Goal: Task Accomplishment & Management: Manage account settings

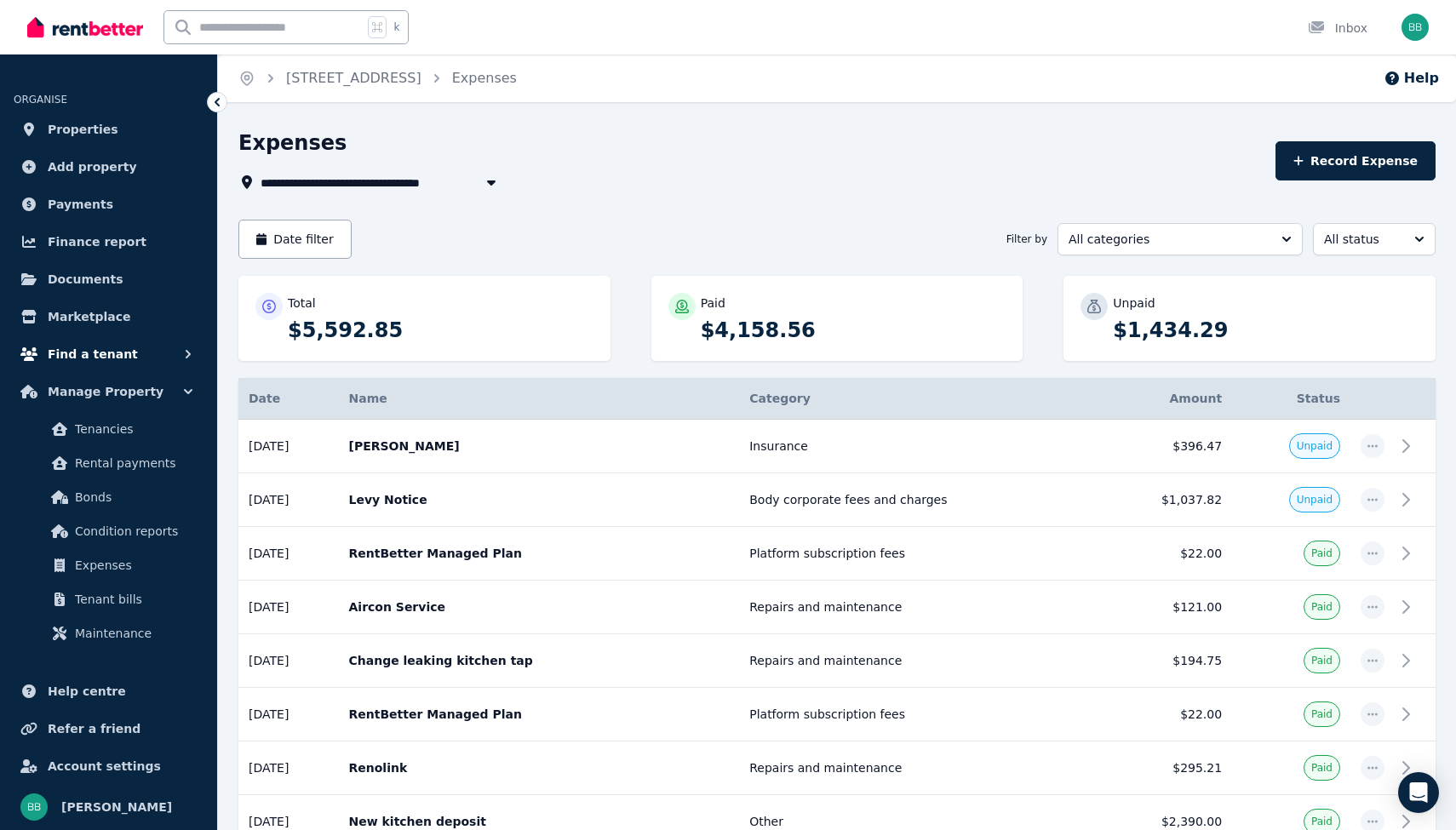
click at [110, 354] on span "Find a tenant" at bounding box center [93, 354] width 90 height 21
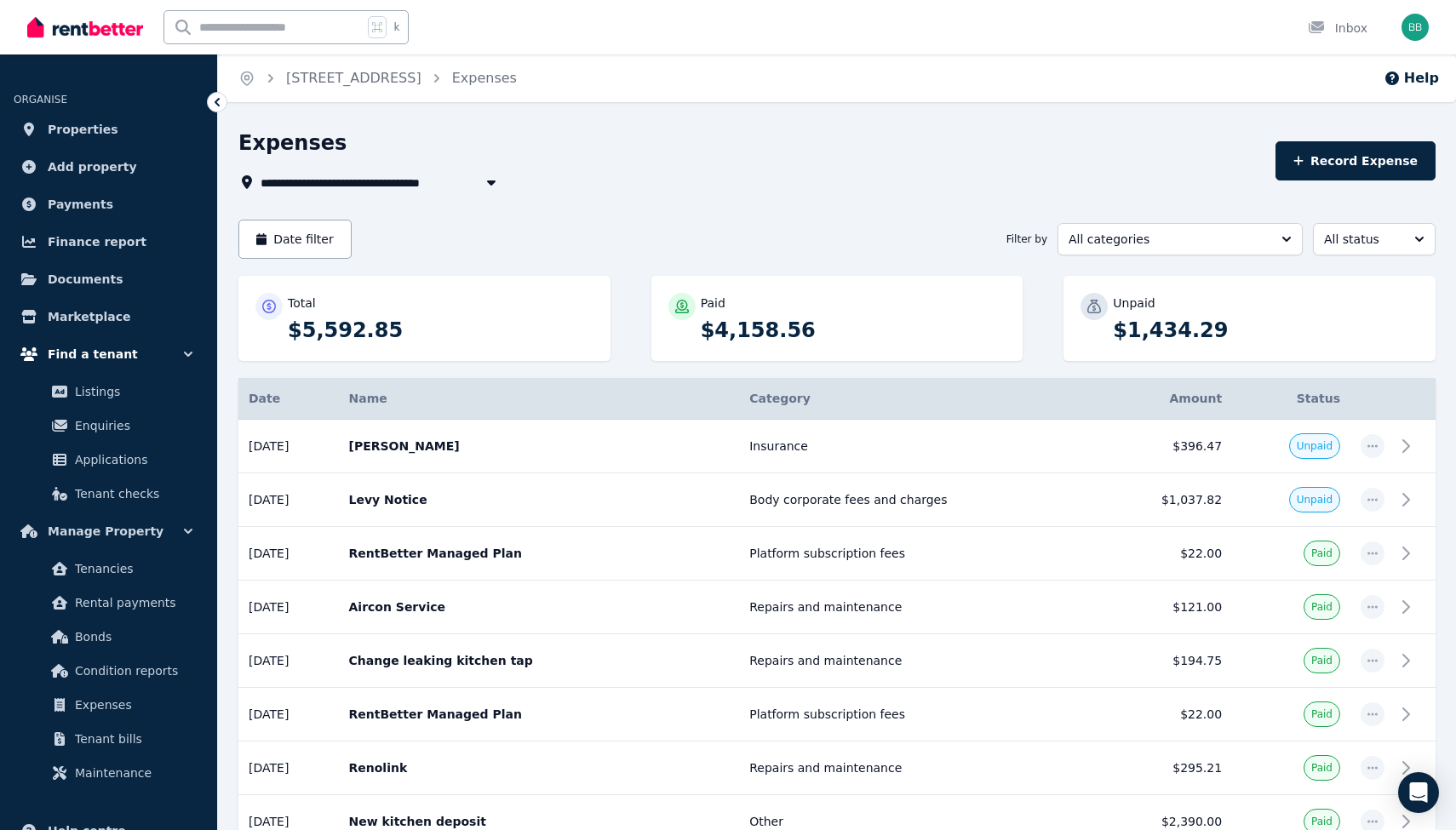
click at [100, 363] on span "Find a tenant" at bounding box center [93, 354] width 90 height 21
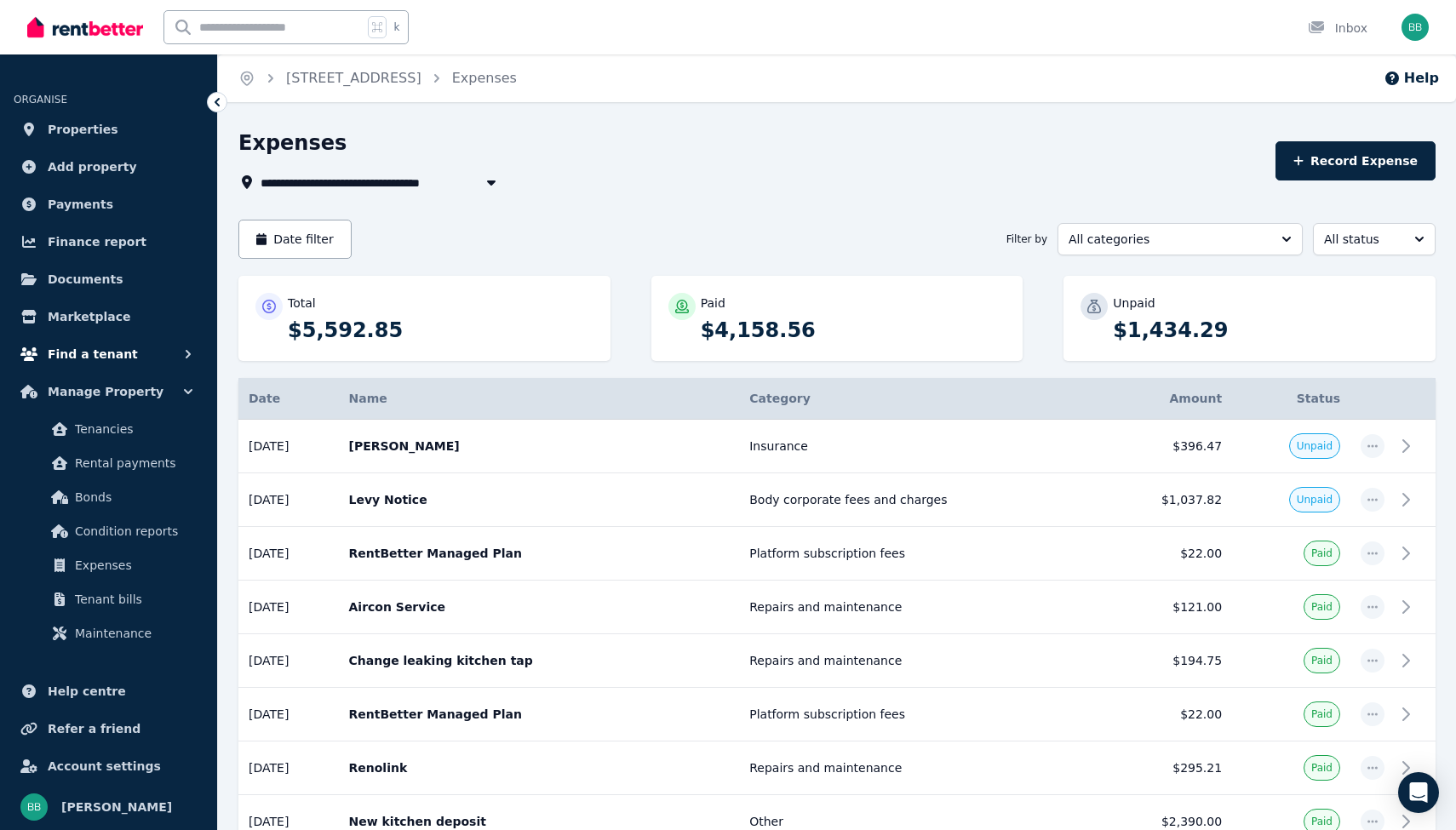
click at [100, 363] on span "Find a tenant" at bounding box center [93, 354] width 90 height 21
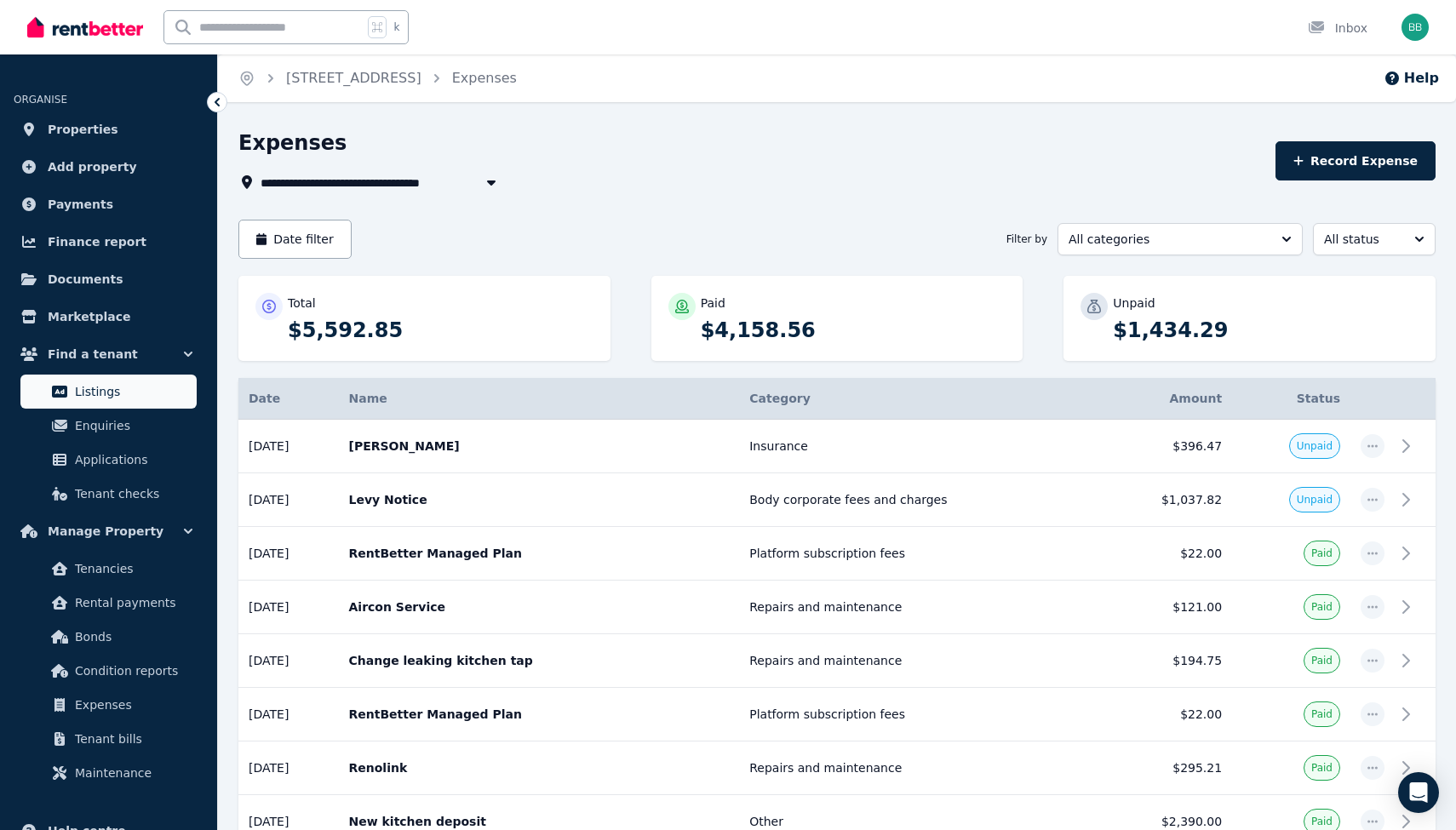
click at [93, 391] on span "Listings" at bounding box center [132, 392] width 115 height 21
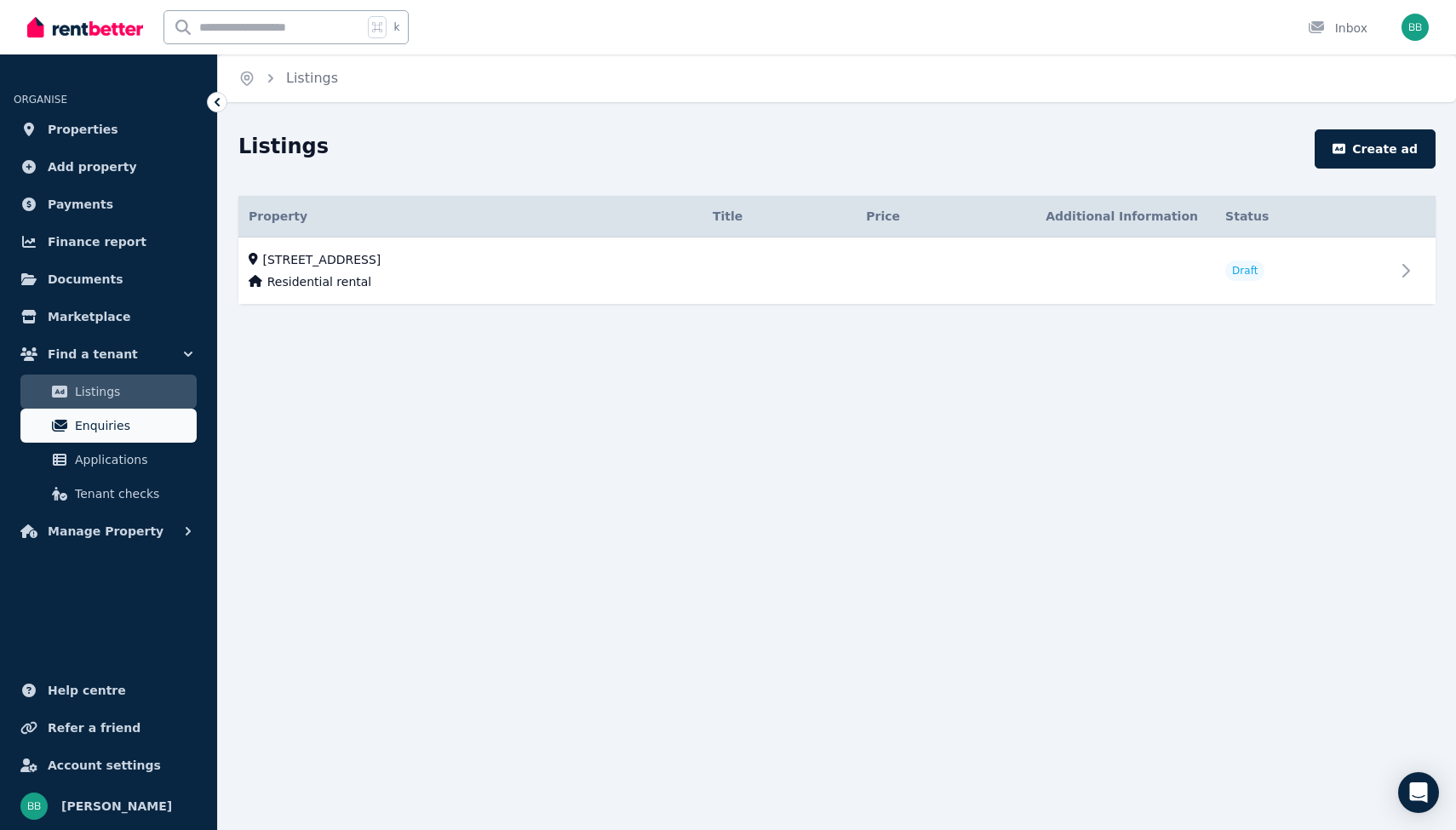
click at [93, 420] on span "Enquiries" at bounding box center [132, 426] width 115 height 21
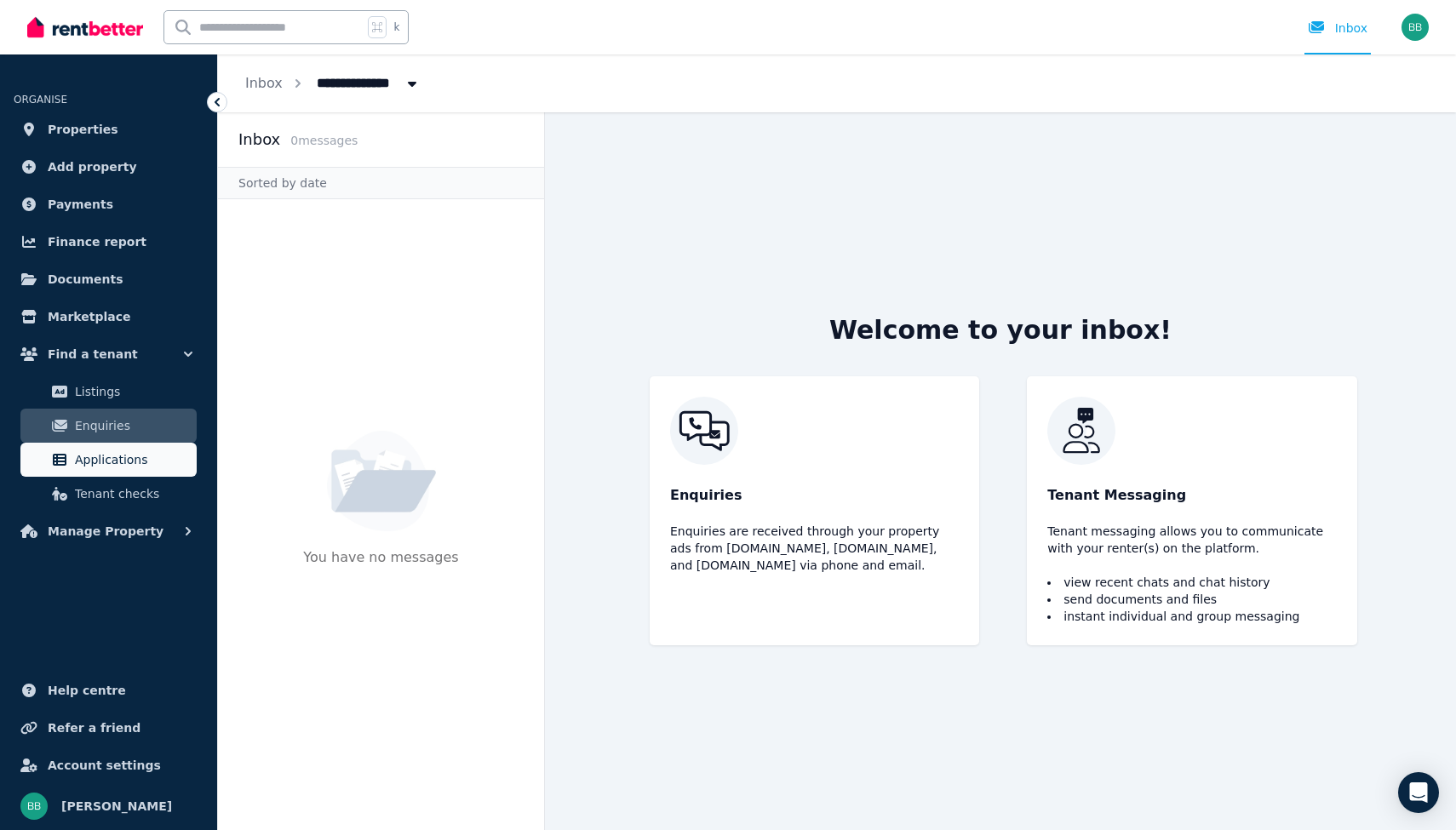
click at [90, 463] on span "Applications" at bounding box center [132, 460] width 115 height 21
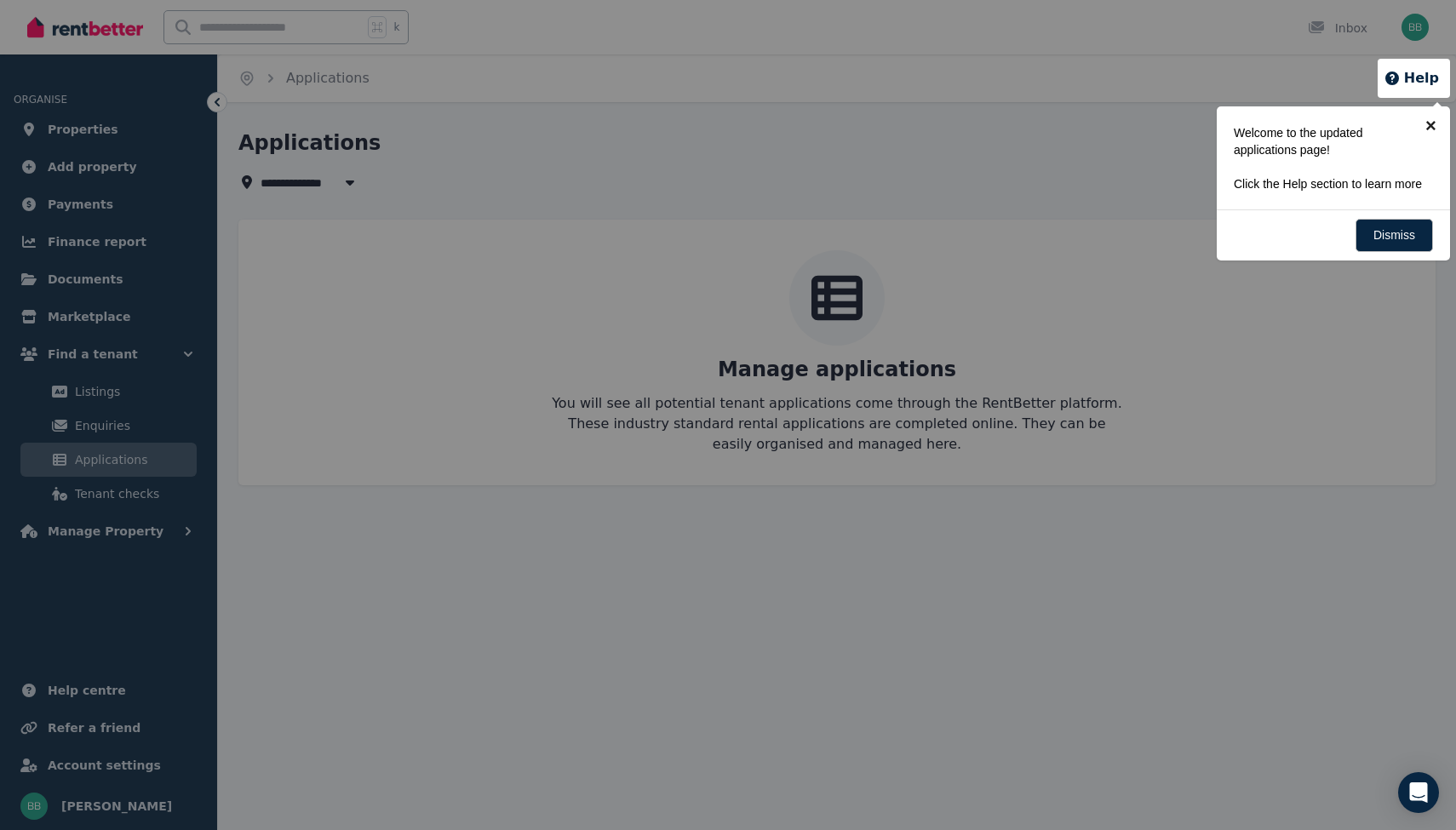
click at [1434, 124] on link "×" at bounding box center [1431, 125] width 38 height 38
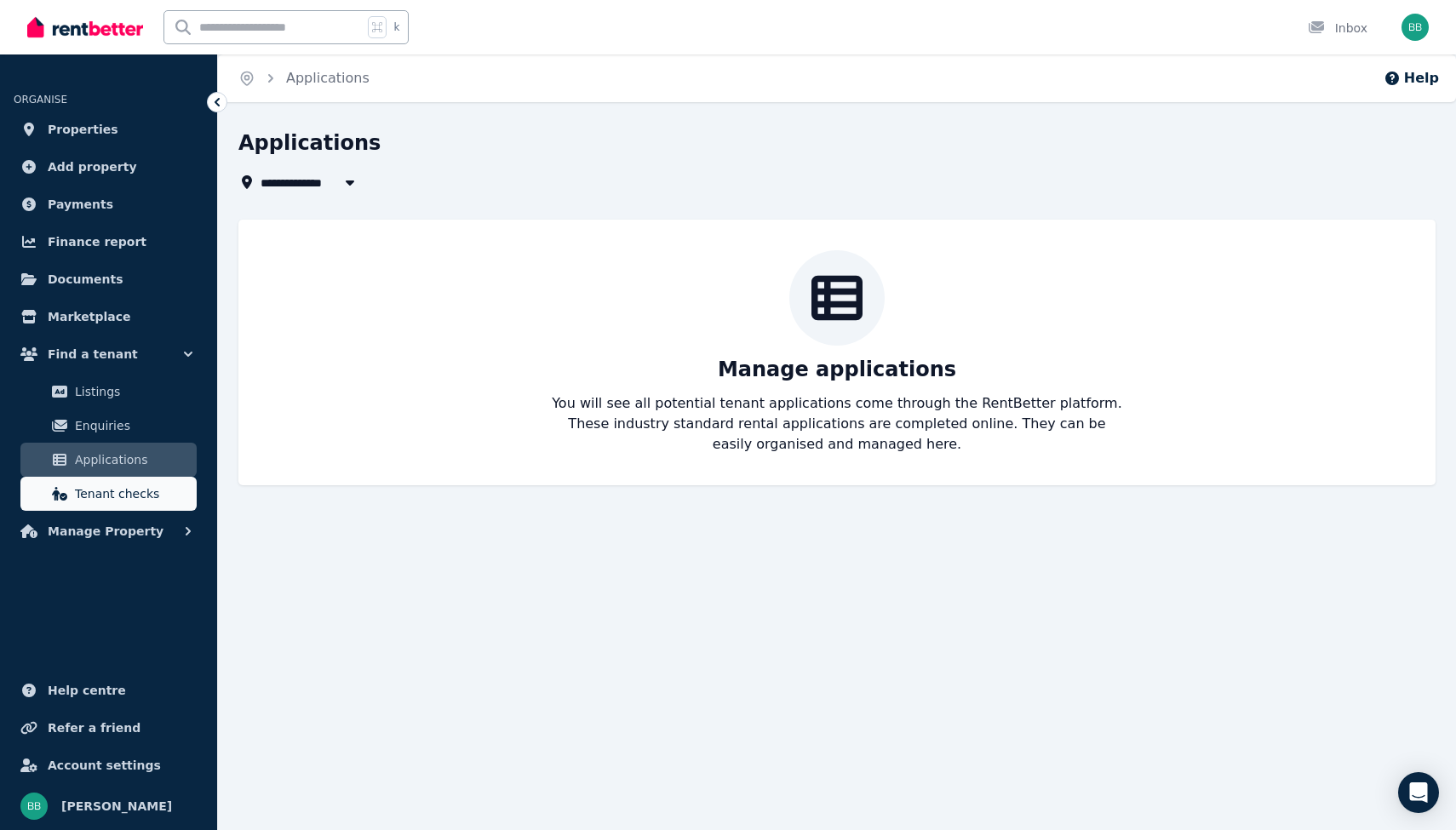
click at [130, 488] on span "Tenant checks" at bounding box center [132, 494] width 115 height 21
